Goal: Task Accomplishment & Management: Manage account settings

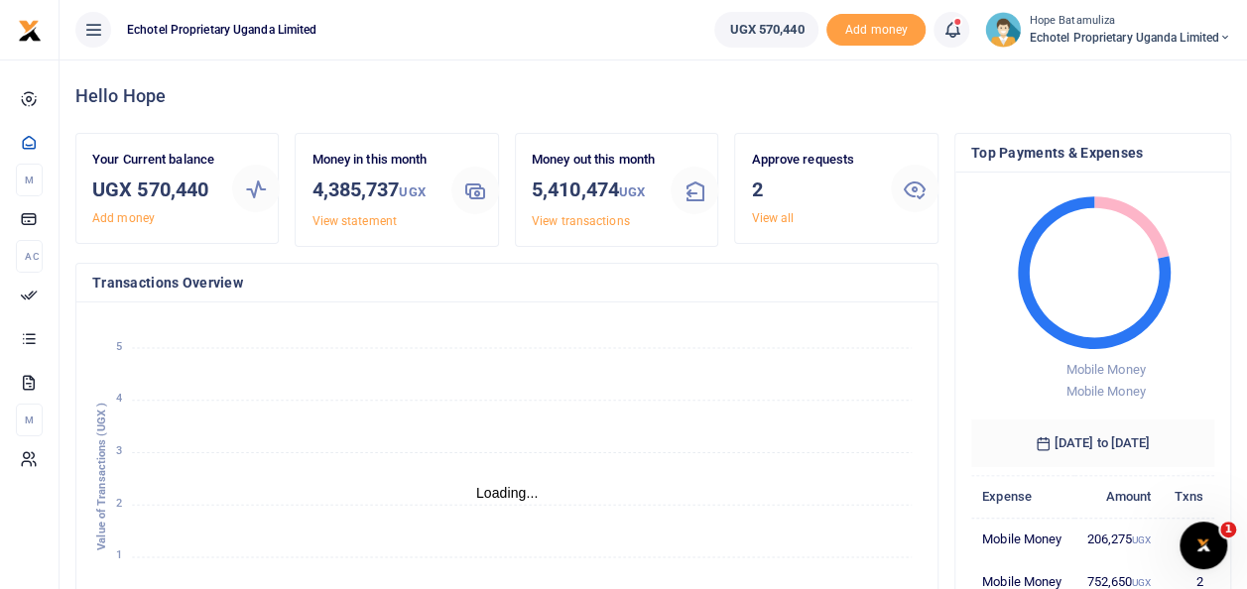
scroll to position [16, 16]
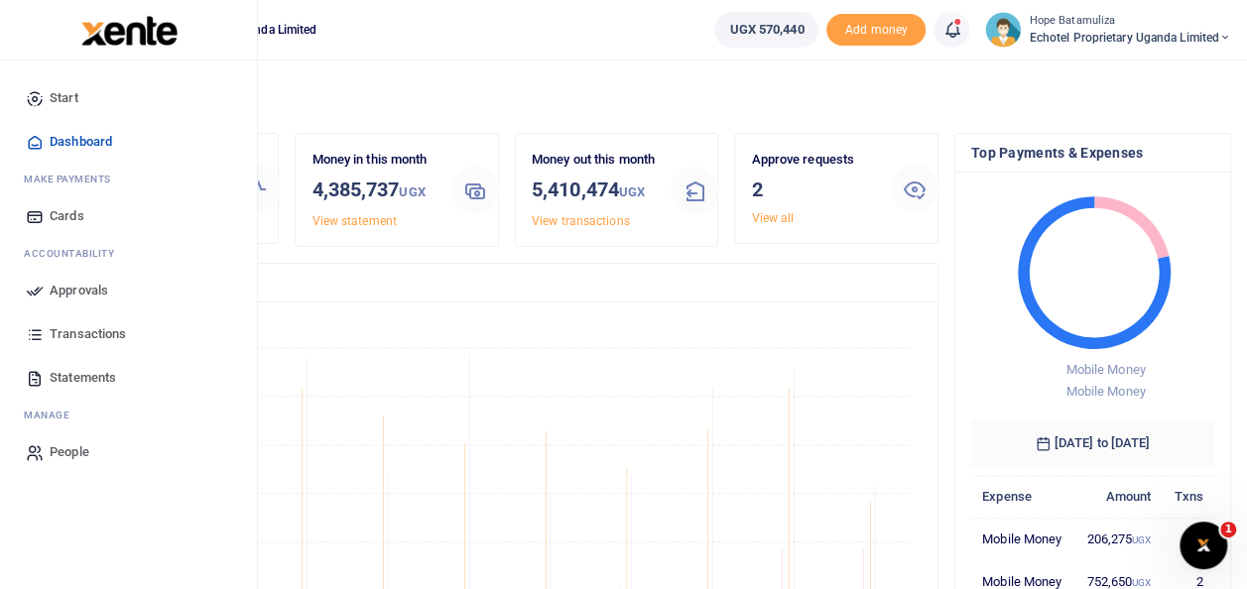
click at [94, 286] on span "Approvals" at bounding box center [79, 291] width 59 height 20
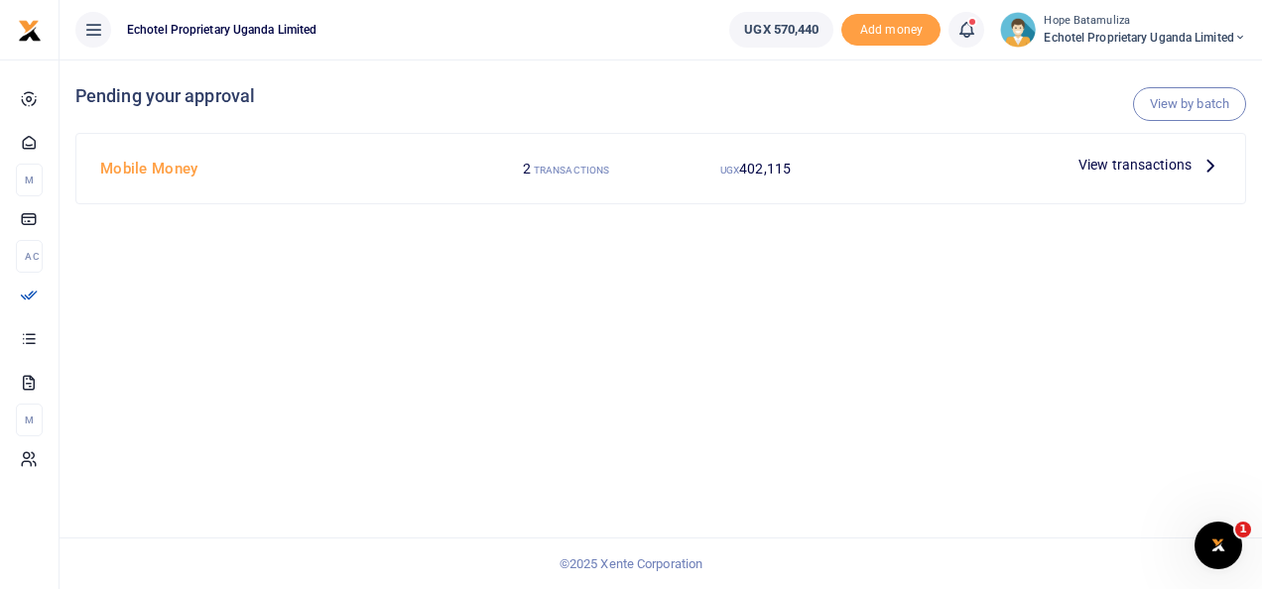
click at [1212, 163] on icon at bounding box center [1211, 165] width 22 height 22
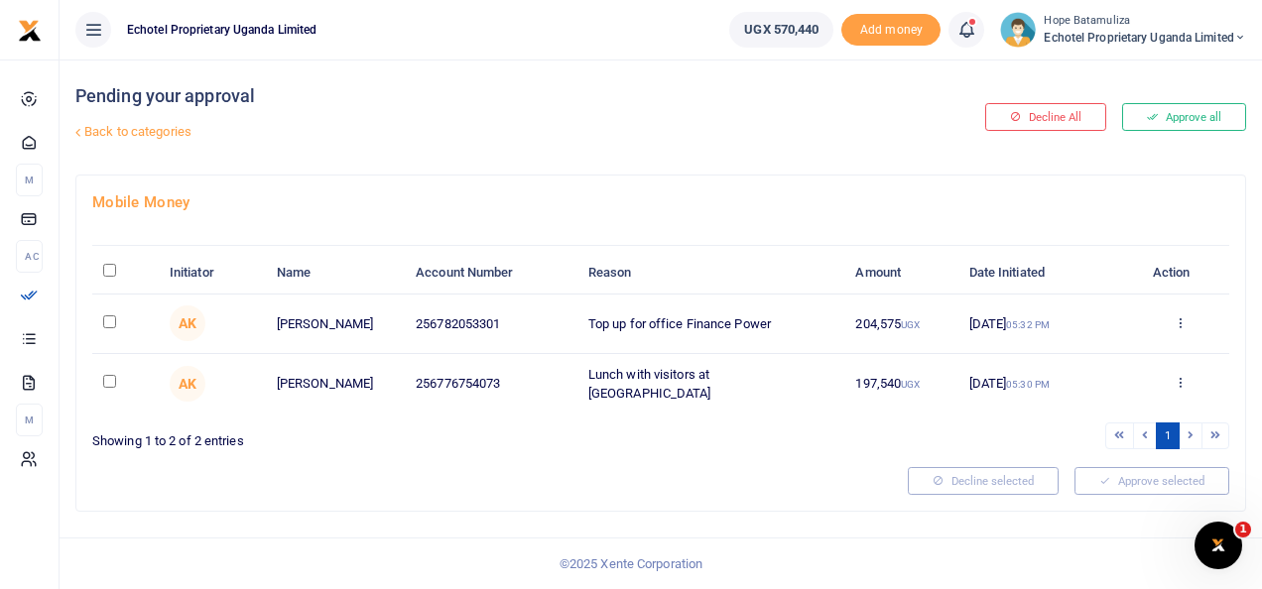
click at [108, 321] on input "checkbox" at bounding box center [109, 322] width 13 height 13
checkbox input "true"
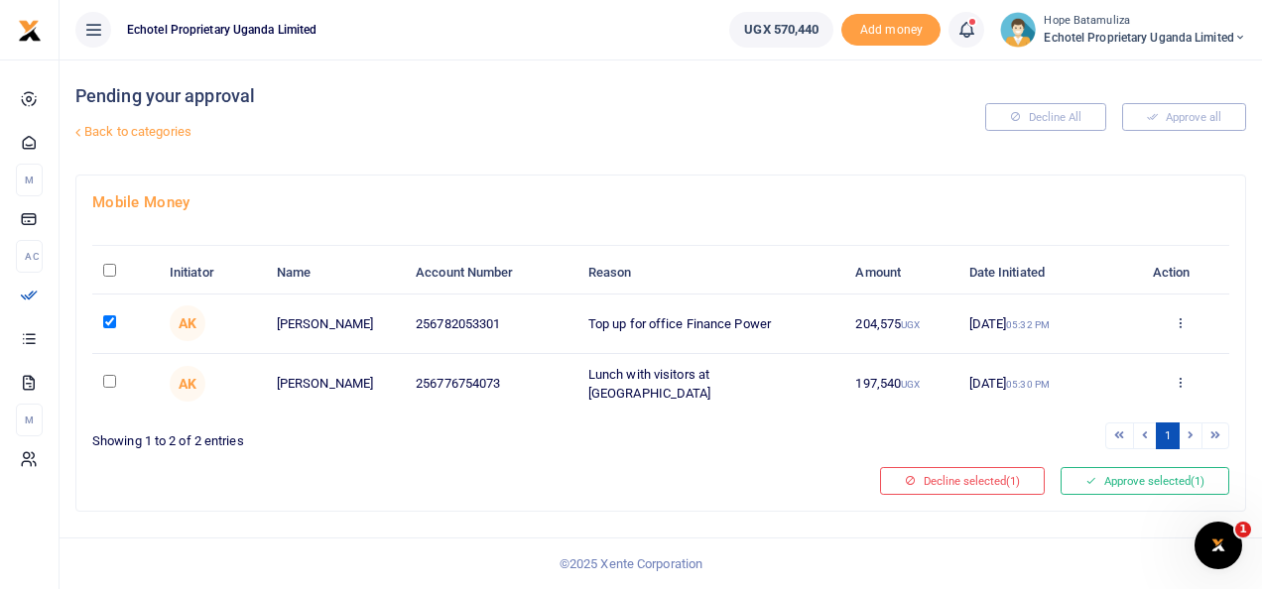
click at [107, 380] on input "checkbox" at bounding box center [109, 381] width 13 height 13
checkbox input "true"
click at [1130, 472] on button "Approve selected (2)" at bounding box center [1145, 481] width 169 height 28
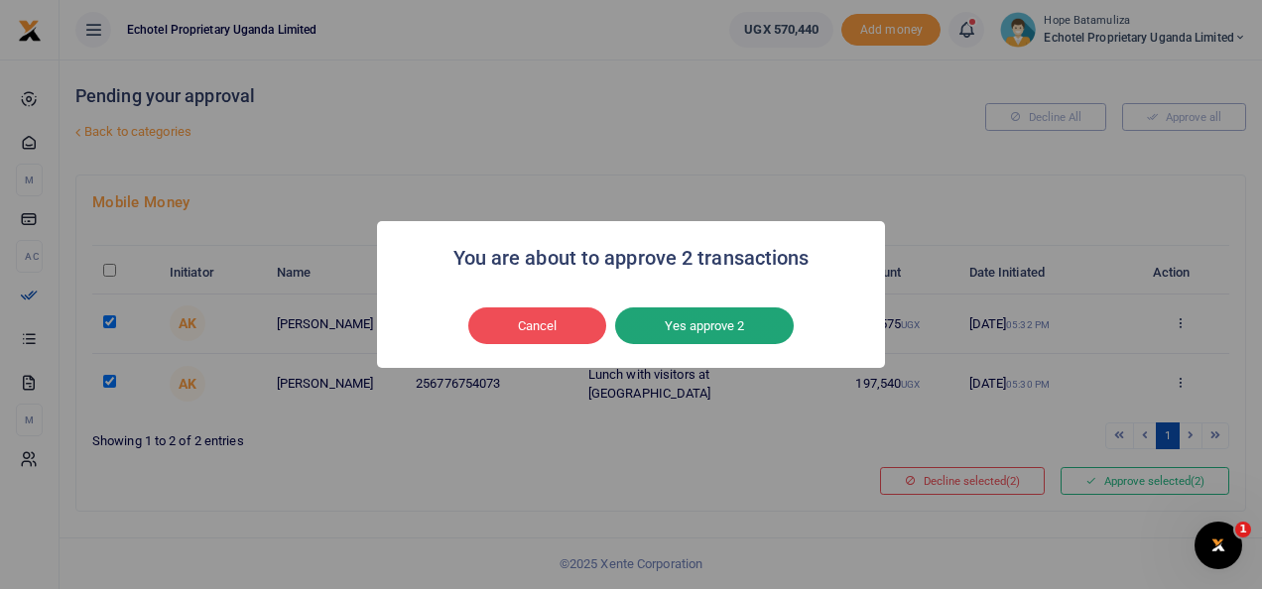
click at [707, 325] on button "Yes approve 2" at bounding box center [704, 327] width 179 height 38
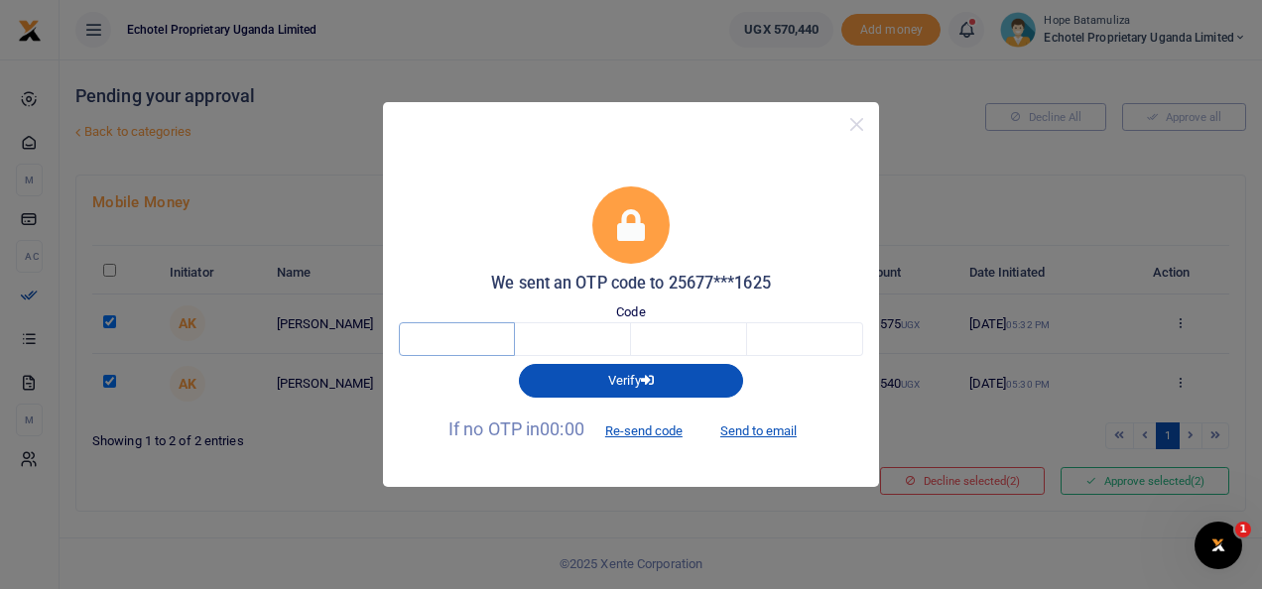
click at [476, 337] on input "text" at bounding box center [457, 339] width 116 height 34
type input "8"
type input "9"
type input "2"
type input "6"
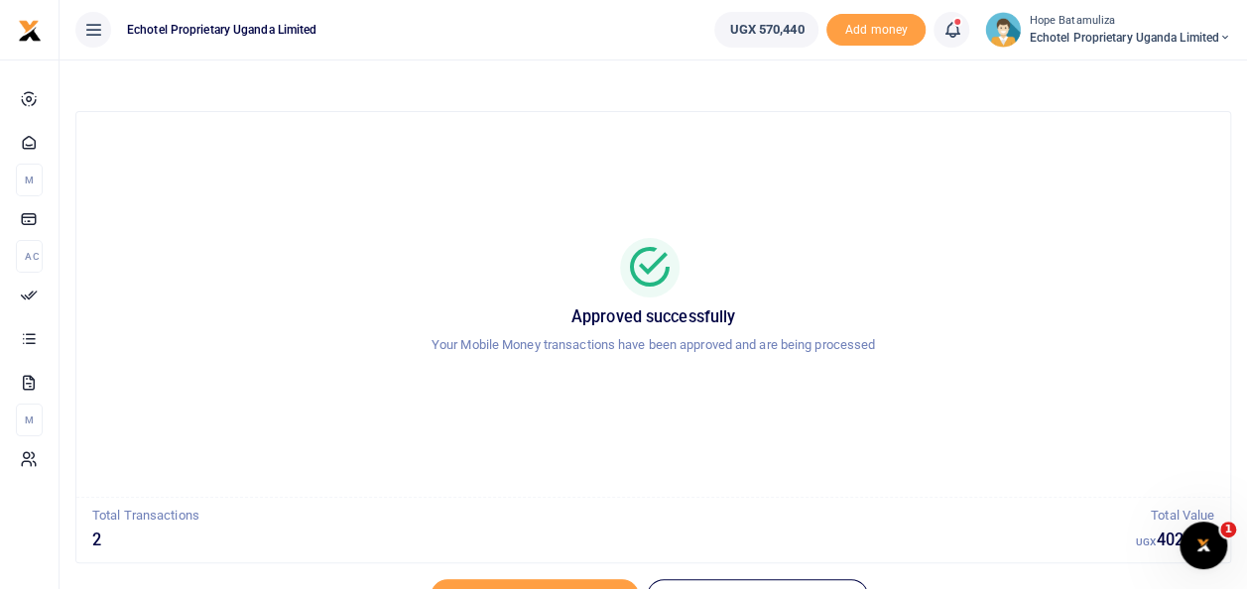
click at [1224, 32] on icon at bounding box center [1225, 38] width 12 height 14
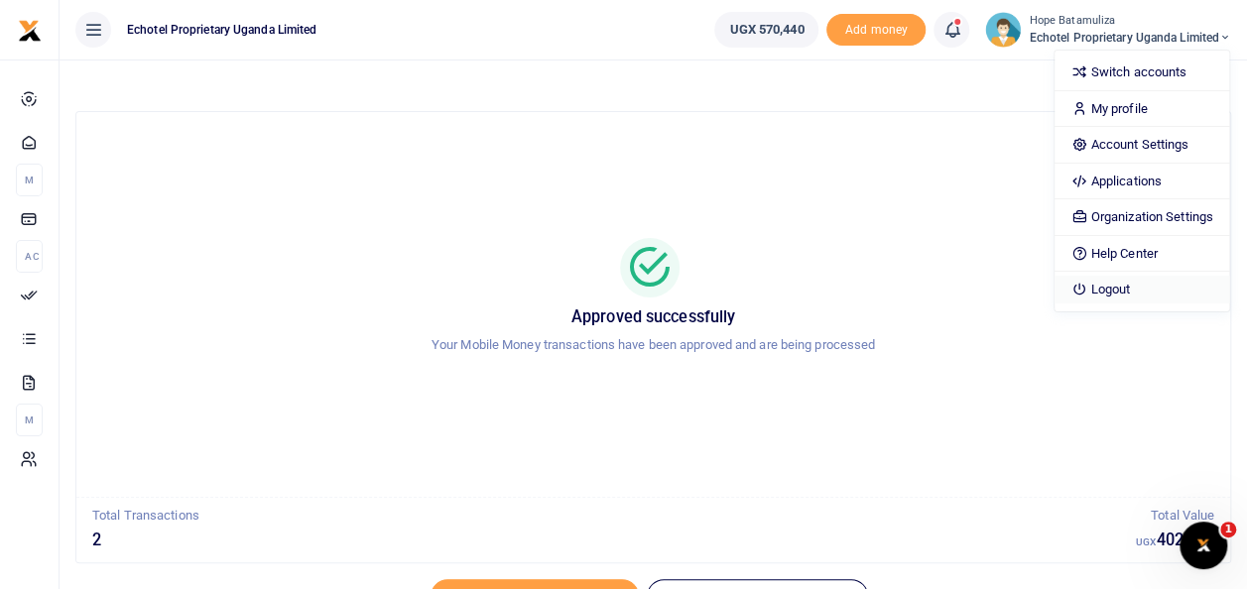
click at [1128, 288] on link "Logout" at bounding box center [1142, 290] width 174 height 28
